Goal: Task Accomplishment & Management: Complete application form

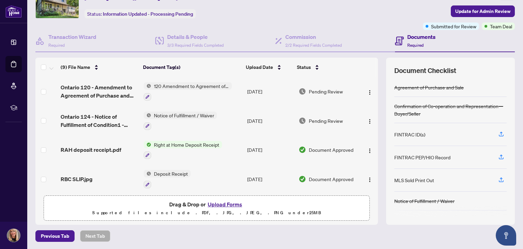
click at [225, 202] on button "Upload Forms" at bounding box center [225, 204] width 39 height 9
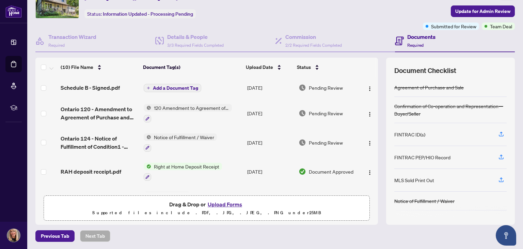
click at [217, 202] on button "Upload Forms" at bounding box center [225, 204] width 39 height 9
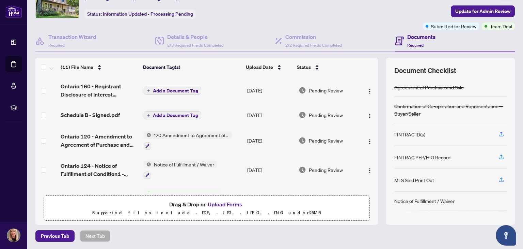
click at [222, 201] on button "Upload Forms" at bounding box center [225, 204] width 39 height 9
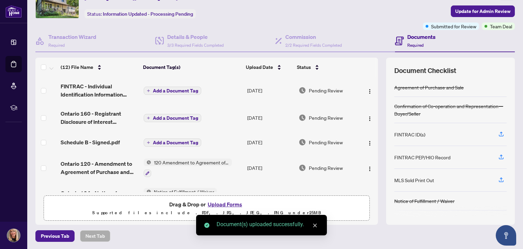
click at [225, 200] on button "Upload Forms" at bounding box center [225, 204] width 39 height 9
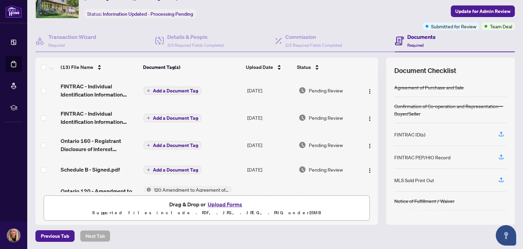
click at [168, 90] on span "Add a Document Tag" at bounding box center [175, 90] width 45 height 5
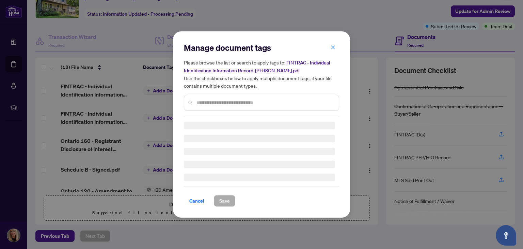
click at [207, 97] on div "Manage document tags Please browse the list or search to apply tags to: FINTRAC…" at bounding box center [261, 79] width 155 height 74
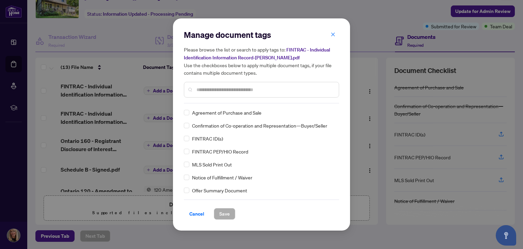
click at [217, 87] on input "text" at bounding box center [265, 89] width 137 height 7
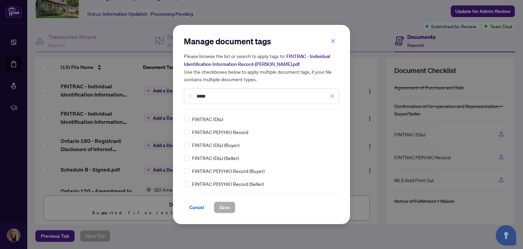
type input "*****"
click at [226, 208] on span "Save" at bounding box center [224, 207] width 11 height 11
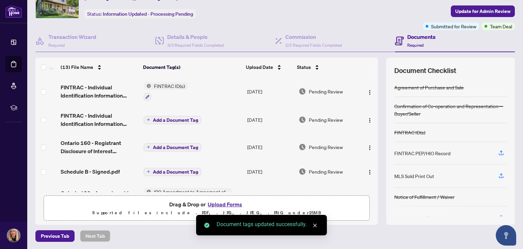
click at [153, 118] on span "Add a Document Tag" at bounding box center [175, 120] width 45 height 5
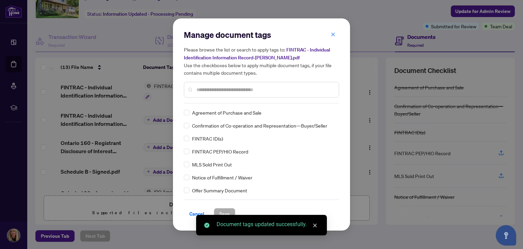
click at [204, 98] on div "Manage document tags Please browse the list or search to apply tags to: FINTRAC…" at bounding box center [261, 66] width 155 height 74
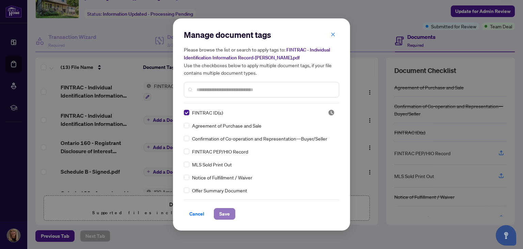
click at [223, 211] on span "Save" at bounding box center [224, 213] width 11 height 11
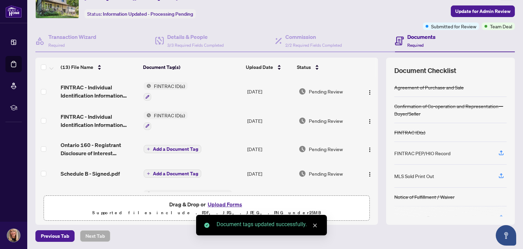
click at [170, 147] on span "Add a Document Tag" at bounding box center [175, 149] width 45 height 5
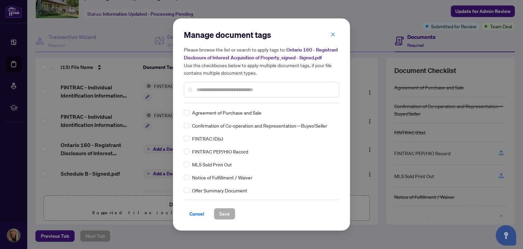
click at [208, 103] on div "Manage document tags Please browse the list or search to apply tags to: Ontario…" at bounding box center [261, 124] width 155 height 190
click at [215, 92] on input "text" at bounding box center [265, 89] width 137 height 7
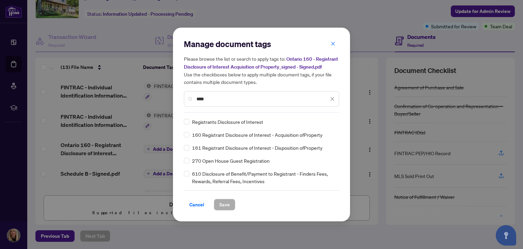
type input "****"
click at [229, 205] on span "Save" at bounding box center [224, 204] width 11 height 11
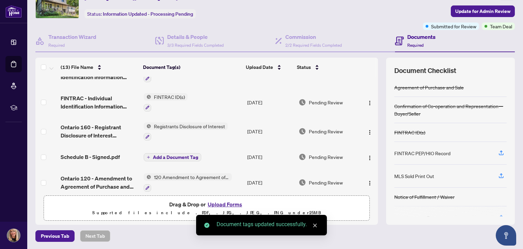
scroll to position [34, 0]
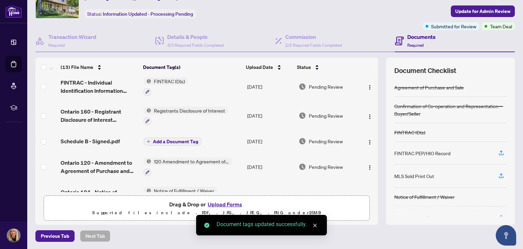
click at [180, 139] on span "Add a Document Tag" at bounding box center [175, 141] width 45 height 5
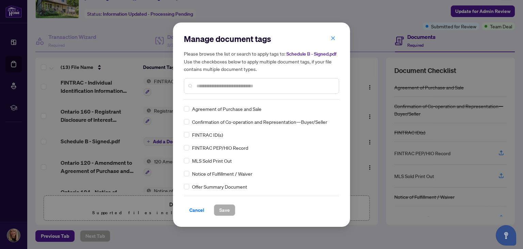
click at [218, 85] on input "text" at bounding box center [265, 85] width 137 height 7
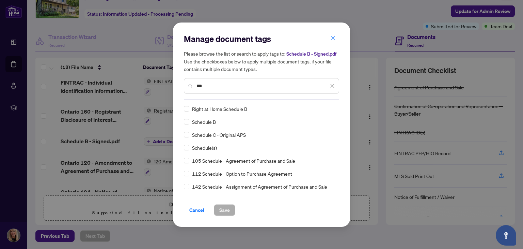
type input "***"
click at [225, 208] on span "Save" at bounding box center [224, 209] width 11 height 11
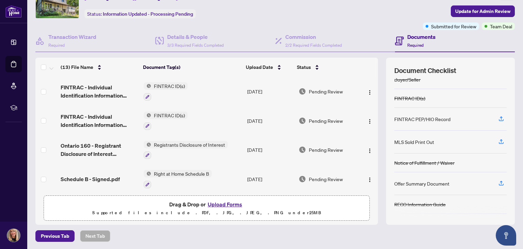
click at [222, 202] on button "Upload Forms" at bounding box center [225, 204] width 39 height 9
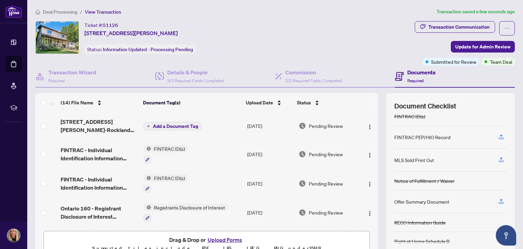
scroll to position [0, 0]
click at [172, 125] on span "Add a Document Tag" at bounding box center [175, 126] width 45 height 5
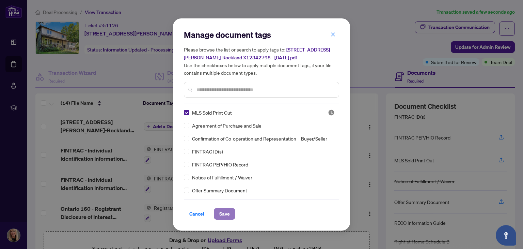
click at [226, 211] on span "Save" at bounding box center [224, 213] width 11 height 11
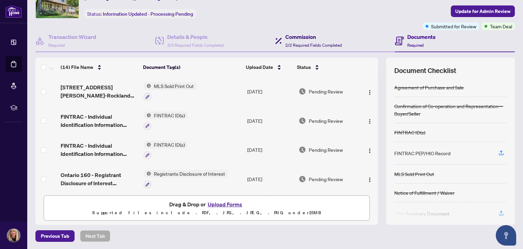
click at [286, 36] on h4 "Commission" at bounding box center [314, 37] width 57 height 8
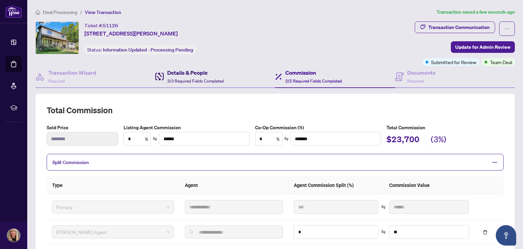
click at [185, 75] on h4 "Details & People" at bounding box center [195, 73] width 57 height 8
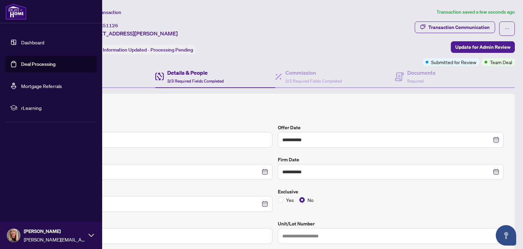
click at [21, 61] on link "Deal Processing" at bounding box center [38, 64] width 34 height 6
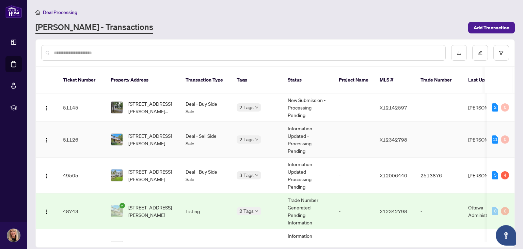
click at [148, 132] on span "[STREET_ADDRESS][PERSON_NAME]" at bounding box center [151, 139] width 46 height 15
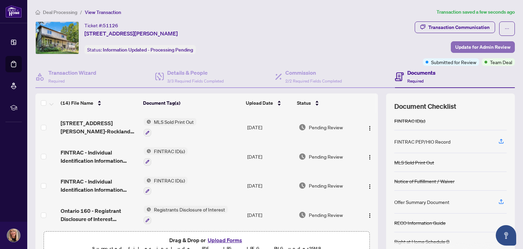
click at [458, 45] on span "Update for Admin Review" at bounding box center [483, 47] width 55 height 11
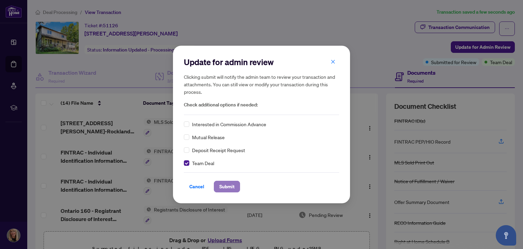
click at [234, 189] on span "Submit" at bounding box center [226, 186] width 15 height 11
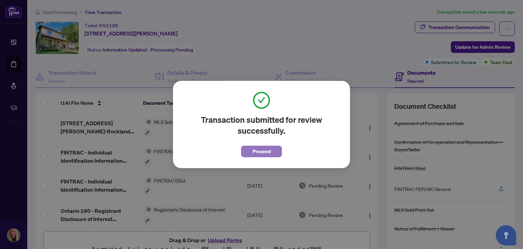
click at [270, 149] on span "Proceed" at bounding box center [262, 151] width 18 height 11
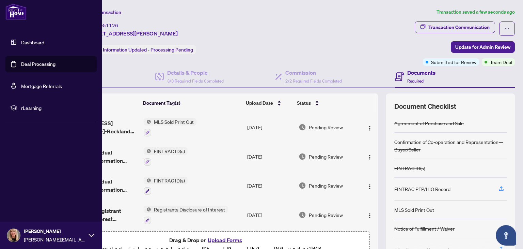
click at [21, 63] on link "Deal Processing" at bounding box center [38, 64] width 34 height 6
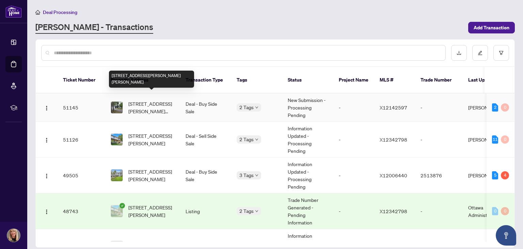
click at [147, 100] on span "[STREET_ADDRESS][PERSON_NAME][PERSON_NAME]" at bounding box center [151, 107] width 46 height 15
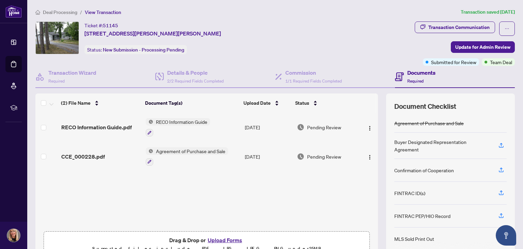
click at [222, 238] on button "Upload Forms" at bounding box center [225, 239] width 39 height 9
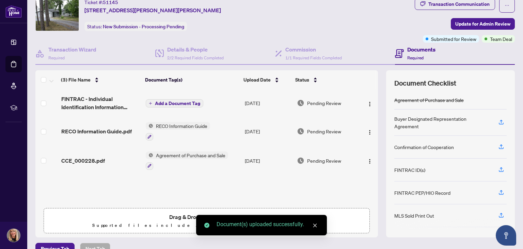
scroll to position [34, 0]
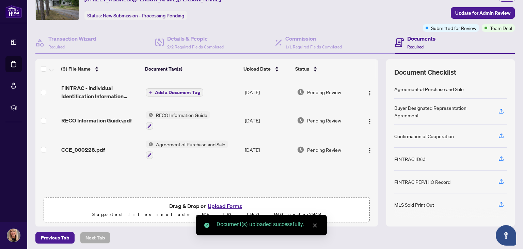
click at [217, 205] on button "Upload Forms" at bounding box center [225, 205] width 39 height 9
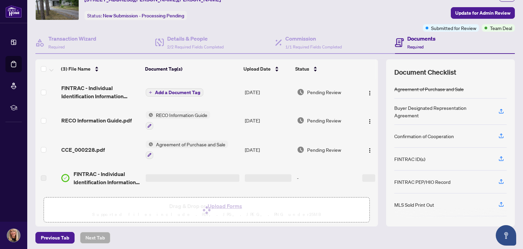
scroll to position [24, 0]
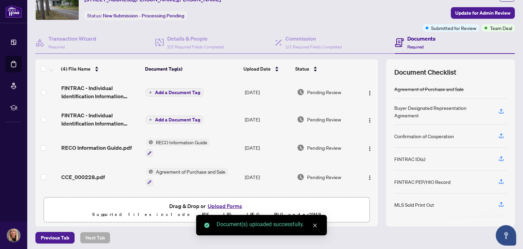
click at [227, 202] on button "Upload Forms" at bounding box center [225, 205] width 39 height 9
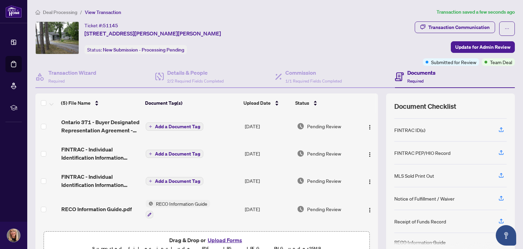
scroll to position [0, 0]
click at [178, 122] on button "Add a Document Tag" at bounding box center [175, 126] width 58 height 8
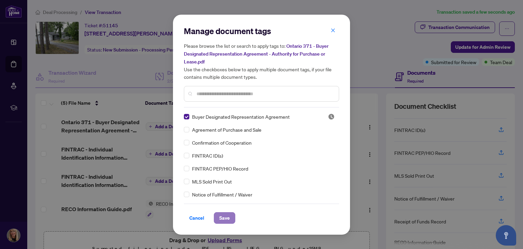
click at [222, 217] on span "Save" at bounding box center [224, 217] width 11 height 11
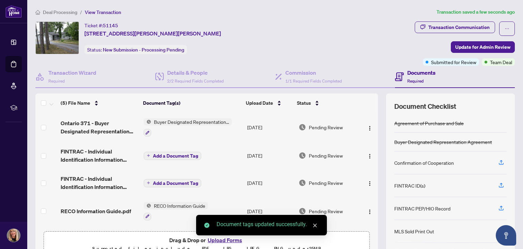
click at [162, 153] on span "Add a Document Tag" at bounding box center [175, 155] width 45 height 5
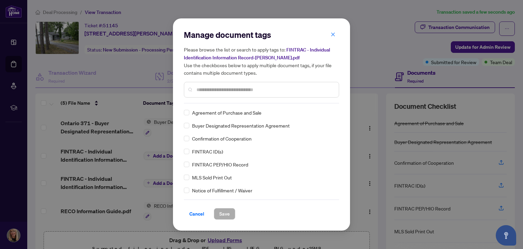
click at [200, 101] on div "Manage document tags Please browse the list or search to apply tags to: FINTRAC…" at bounding box center [261, 66] width 155 height 74
click at [225, 215] on span "Save" at bounding box center [224, 213] width 11 height 11
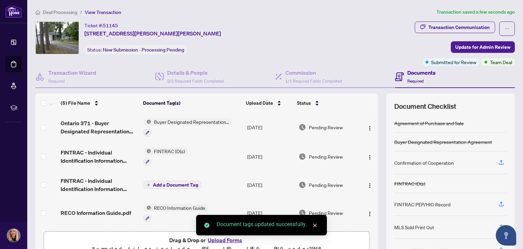
click at [161, 182] on span "Add a Document Tag" at bounding box center [175, 184] width 45 height 5
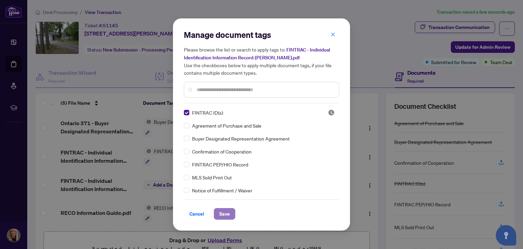
click at [225, 215] on span "Save" at bounding box center [224, 213] width 11 height 11
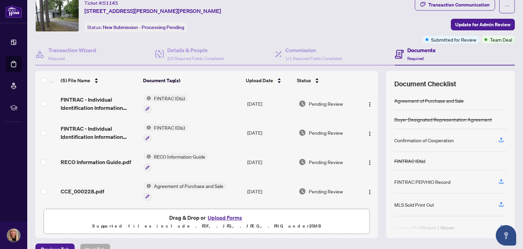
scroll to position [34, 0]
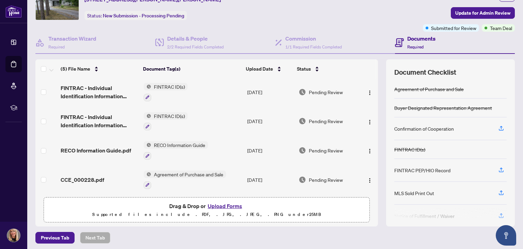
click at [161, 170] on span "Agreement of Purchase and Sale" at bounding box center [188, 173] width 75 height 7
click at [170, 181] on div at bounding box center [185, 185] width 82 height 8
click at [146, 183] on icon "button" at bounding box center [148, 185] width 4 height 4
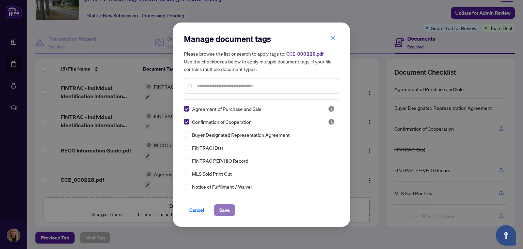
click at [226, 209] on span "Save" at bounding box center [224, 209] width 11 height 11
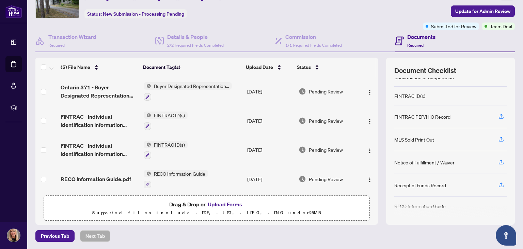
scroll to position [30, 0]
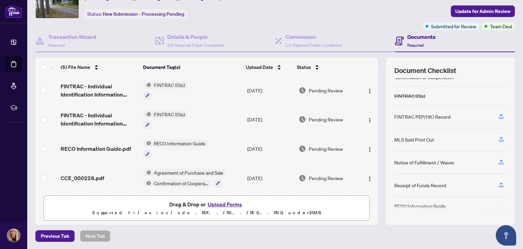
click at [227, 204] on button "Upload Forms" at bounding box center [225, 204] width 39 height 9
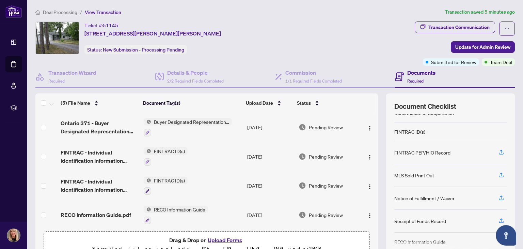
scroll to position [36, 0]
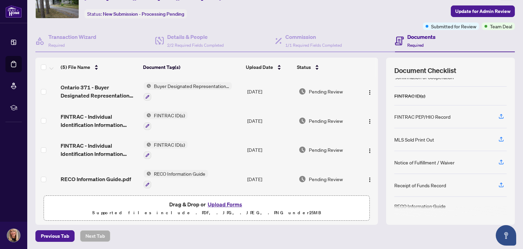
click at [223, 203] on button "Upload Forms" at bounding box center [225, 204] width 39 height 9
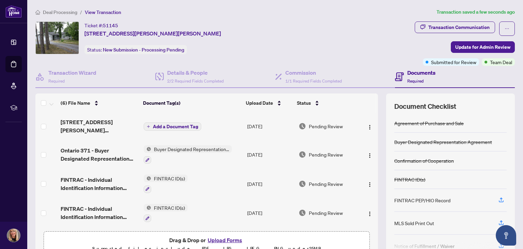
scroll to position [0, 0]
click at [179, 124] on span "Add a Document Tag" at bounding box center [175, 126] width 45 height 5
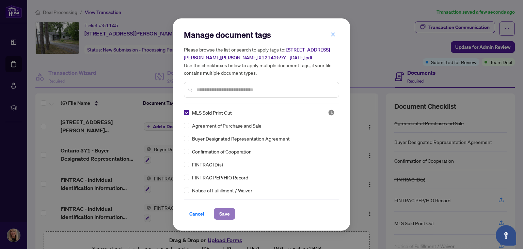
click at [225, 216] on span "Save" at bounding box center [224, 213] width 11 height 11
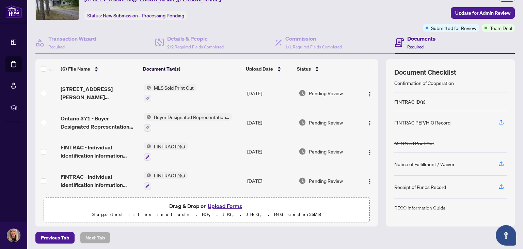
scroll to position [36, 0]
